Goal: Use online tool/utility: Use online tool/utility

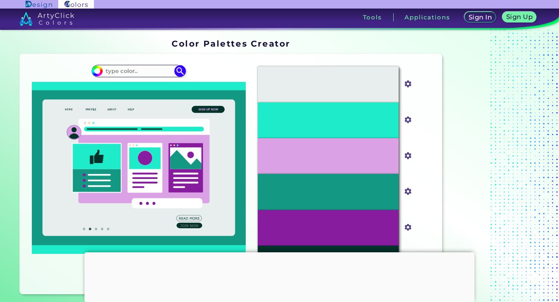
scroll to position [30, 0]
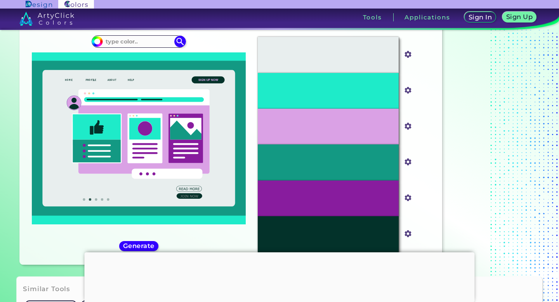
click at [146, 247] on h5 "Generate" at bounding box center [139, 246] width 32 height 7
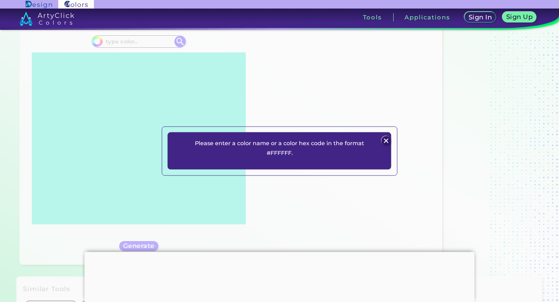
click at [275, 153] on p "Please enter a color name or a color hex code in the format #FFFFFF." at bounding box center [279, 148] width 186 height 19
click at [389, 137] on img at bounding box center [385, 140] width 9 height 9
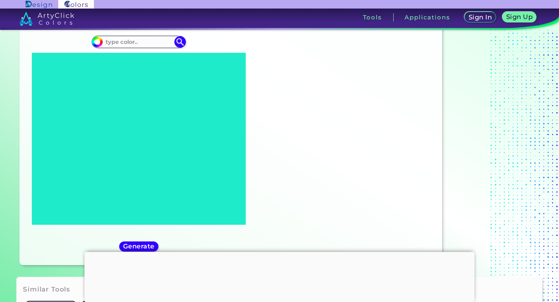
scroll to position [29, 0]
click at [130, 35] on div "#1eebc9" at bounding box center [139, 145] width 226 height 228
click at [129, 42] on input at bounding box center [139, 42] width 72 height 10
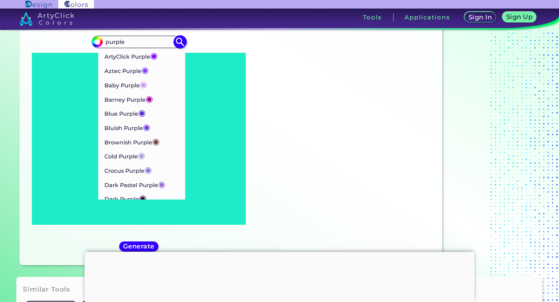
click at [129, 42] on input "purple" at bounding box center [139, 42] width 72 height 10
click at [130, 42] on input "purple" at bounding box center [139, 42] width 72 height 10
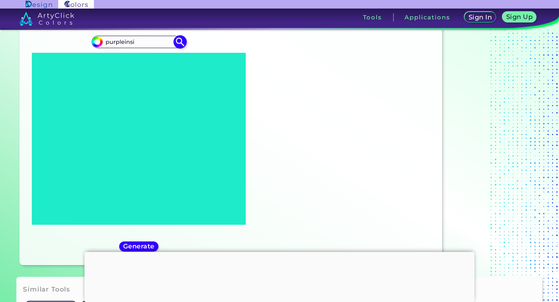
click at [130, 42] on input "purpleinsi" at bounding box center [139, 42] width 72 height 10
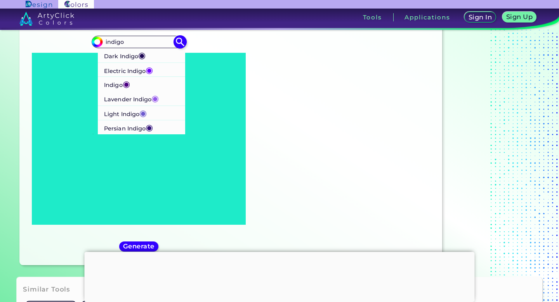
type input "indigo"
click at [115, 130] on p "Persian Indigo ◉" at bounding box center [128, 127] width 49 height 14
type input "#32127a"
type input "#32127A"
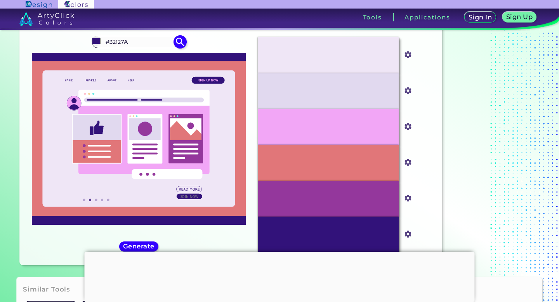
click at [177, 44] on img at bounding box center [181, 42] width 14 height 14
type input "#32127a"
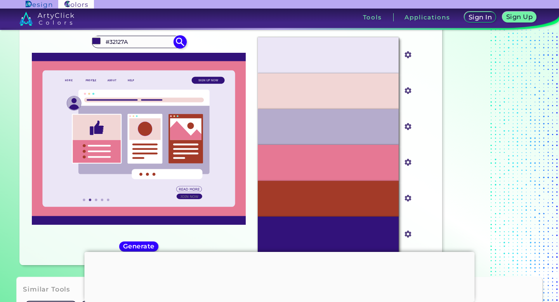
click at [158, 44] on input "#32127A" at bounding box center [139, 42] width 72 height 10
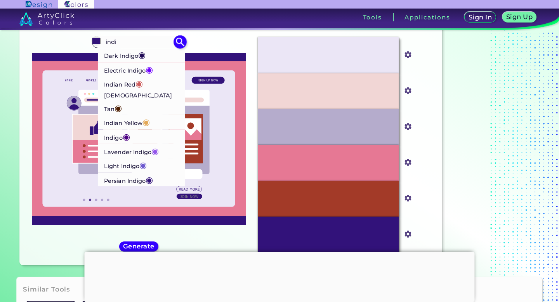
type input "indi"
click at [124, 130] on p "Indigo ◉" at bounding box center [117, 137] width 26 height 14
type input "#4b0082"
type input "#4B0082"
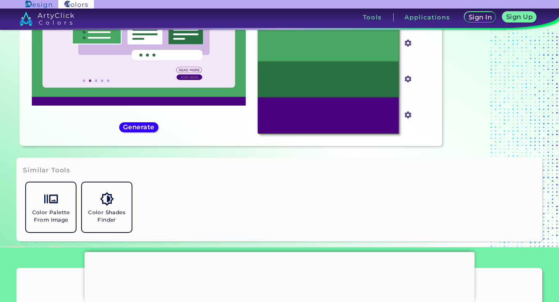
scroll to position [159, 0]
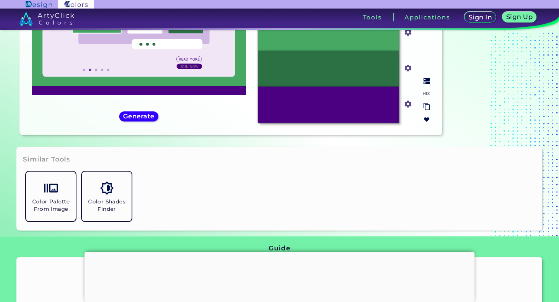
click at [350, 102] on div "#4B0082" at bounding box center [328, 105] width 141 height 36
click at [410, 104] on input "#4b0082" at bounding box center [407, 104] width 10 height 10
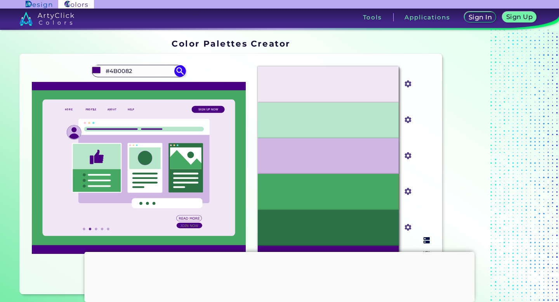
scroll to position [13, 0]
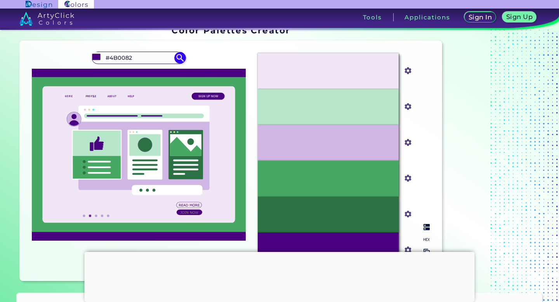
click at [426, 236] on div at bounding box center [427, 246] width 12 height 51
click at [426, 239] on img at bounding box center [427, 240] width 6 height 6
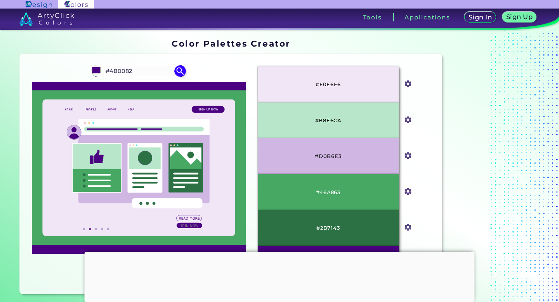
click at [52, 14] on img at bounding box center [46, 19] width 55 height 14
